Goal: Information Seeking & Learning: Learn about a topic

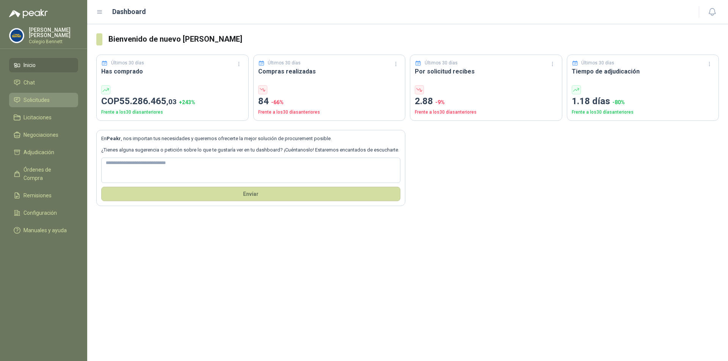
click at [31, 98] on span "Solicitudes" at bounding box center [36, 100] width 26 height 8
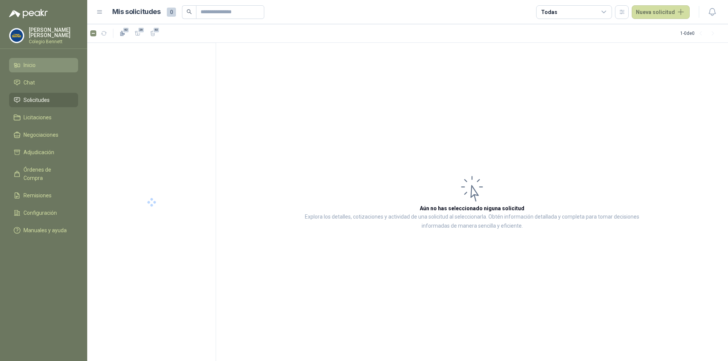
click at [38, 68] on li "Inicio" at bounding box center [44, 65] width 60 height 8
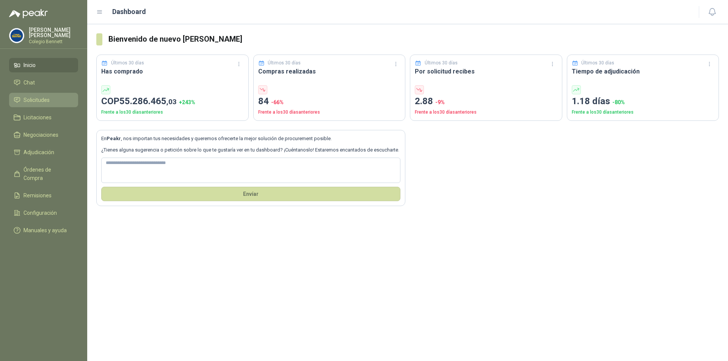
click at [42, 102] on span "Solicitudes" at bounding box center [36, 100] width 26 height 8
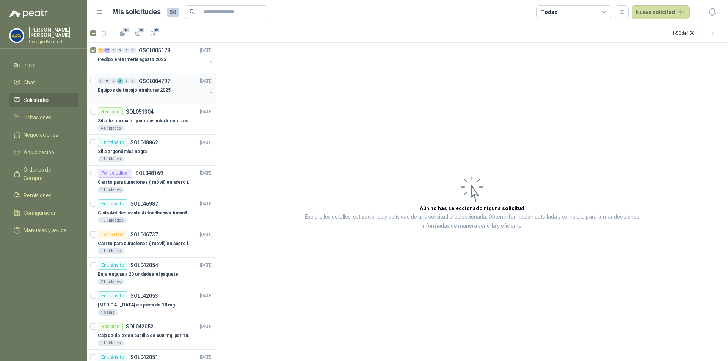
click at [168, 90] on div "Equipos de trabajo en alturas 2025" at bounding box center [152, 90] width 109 height 9
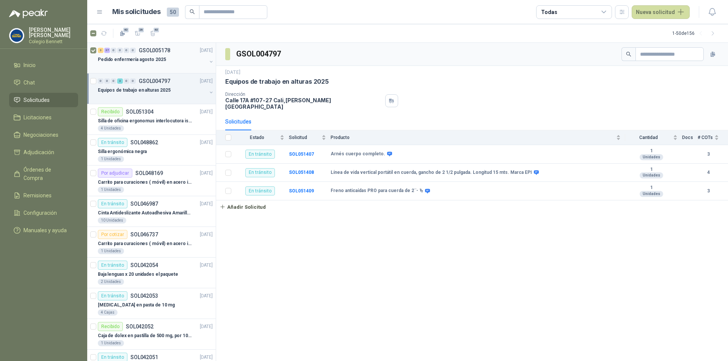
click at [161, 64] on div at bounding box center [152, 67] width 109 height 6
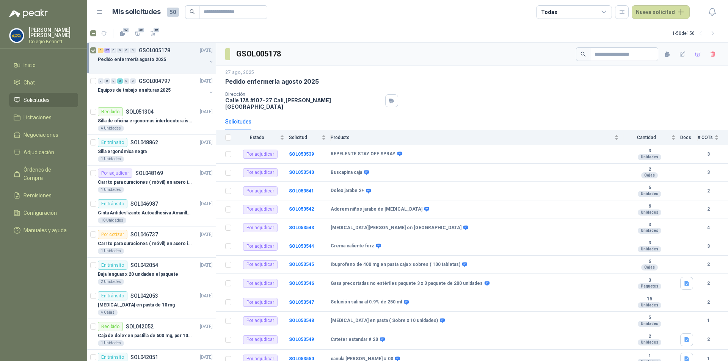
click at [208, 60] on button "button" at bounding box center [211, 62] width 6 height 6
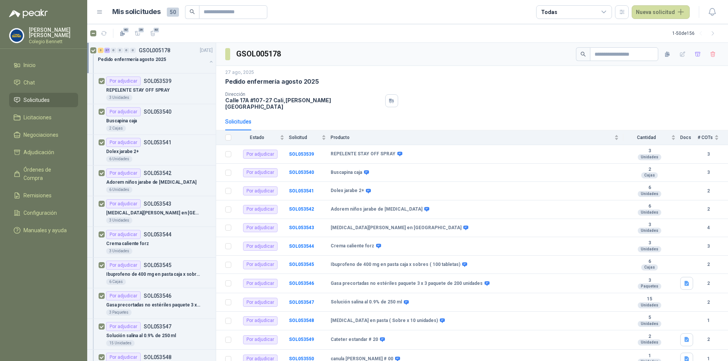
scroll to position [0, 0]
click at [185, 83] on div "Por adjudicar SOL053539" at bounding box center [159, 80] width 106 height 9
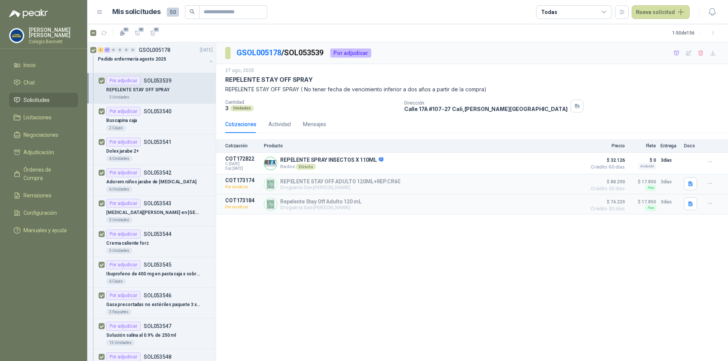
click at [180, 89] on div "REPELENTE STAY OFF SPRAY" at bounding box center [159, 89] width 106 height 9
click at [42, 65] on li "Inicio" at bounding box center [44, 65] width 60 height 8
